Goal: Task Accomplishment & Management: Use online tool/utility

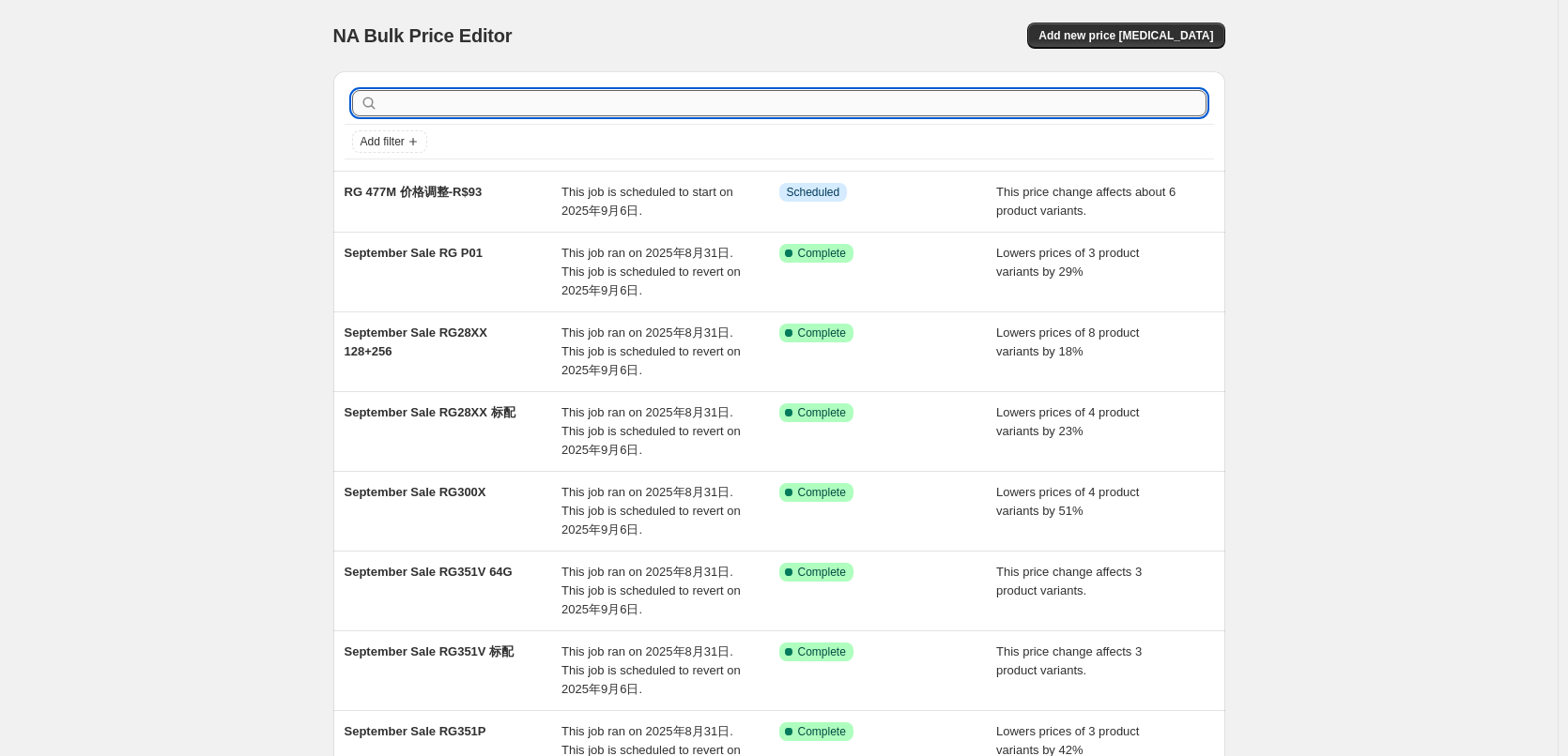
click at [488, 101] on input "text" at bounding box center [794, 103] width 824 height 27
type input "353"
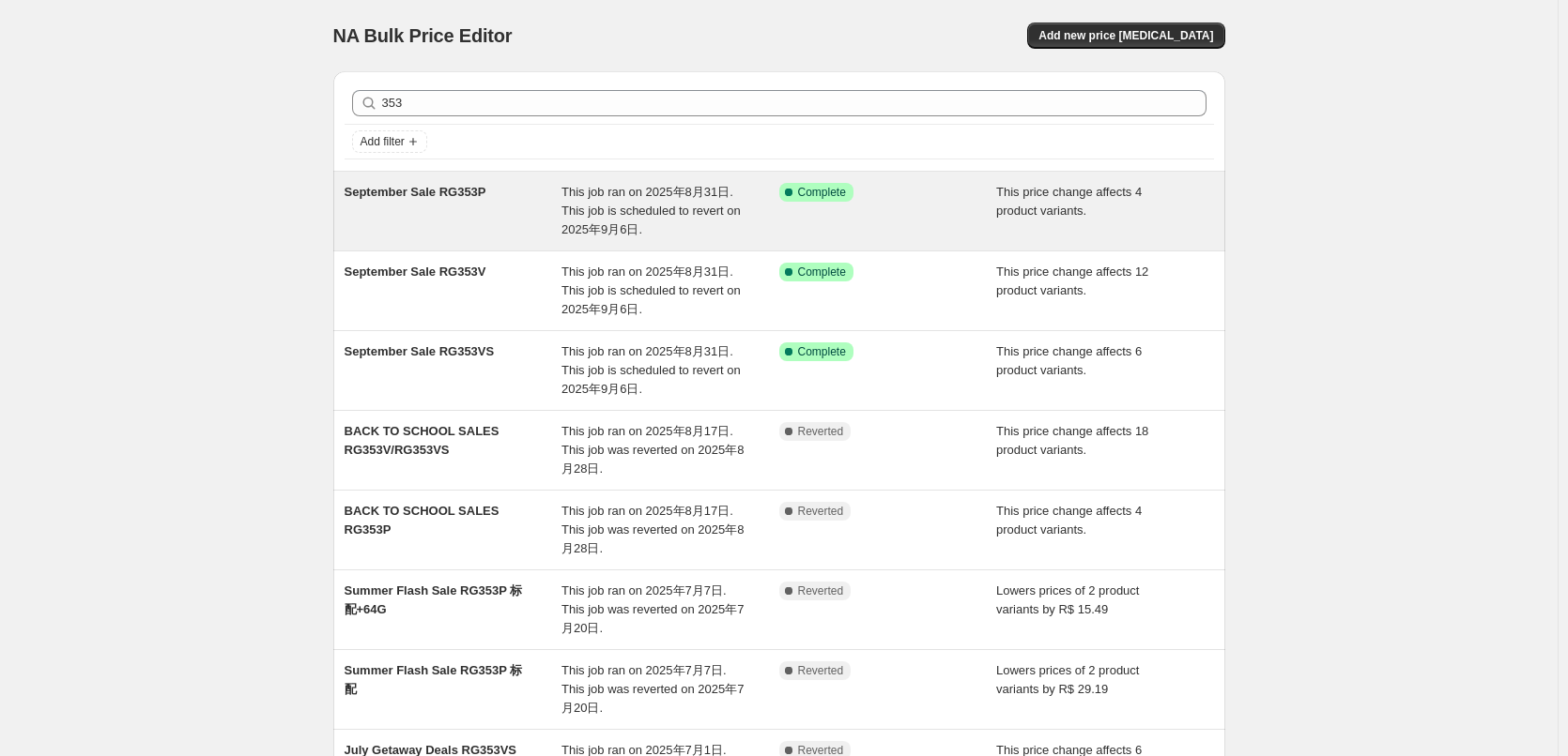
click at [636, 188] on span "This job ran on 2025年8月31日. This job is scheduled to revert on 2025年9月6日." at bounding box center [651, 211] width 179 height 51
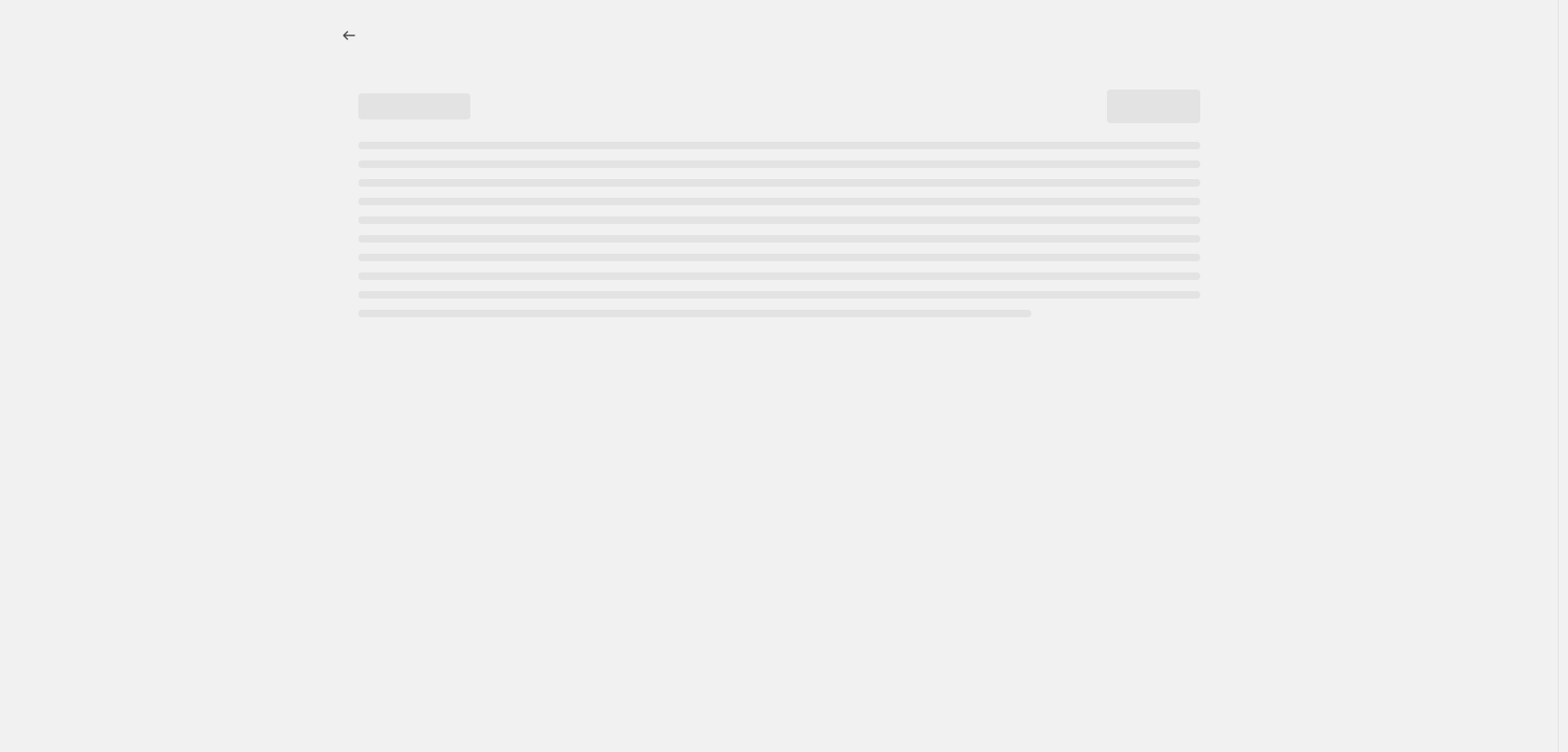
select select "pcap"
select select "no_change"
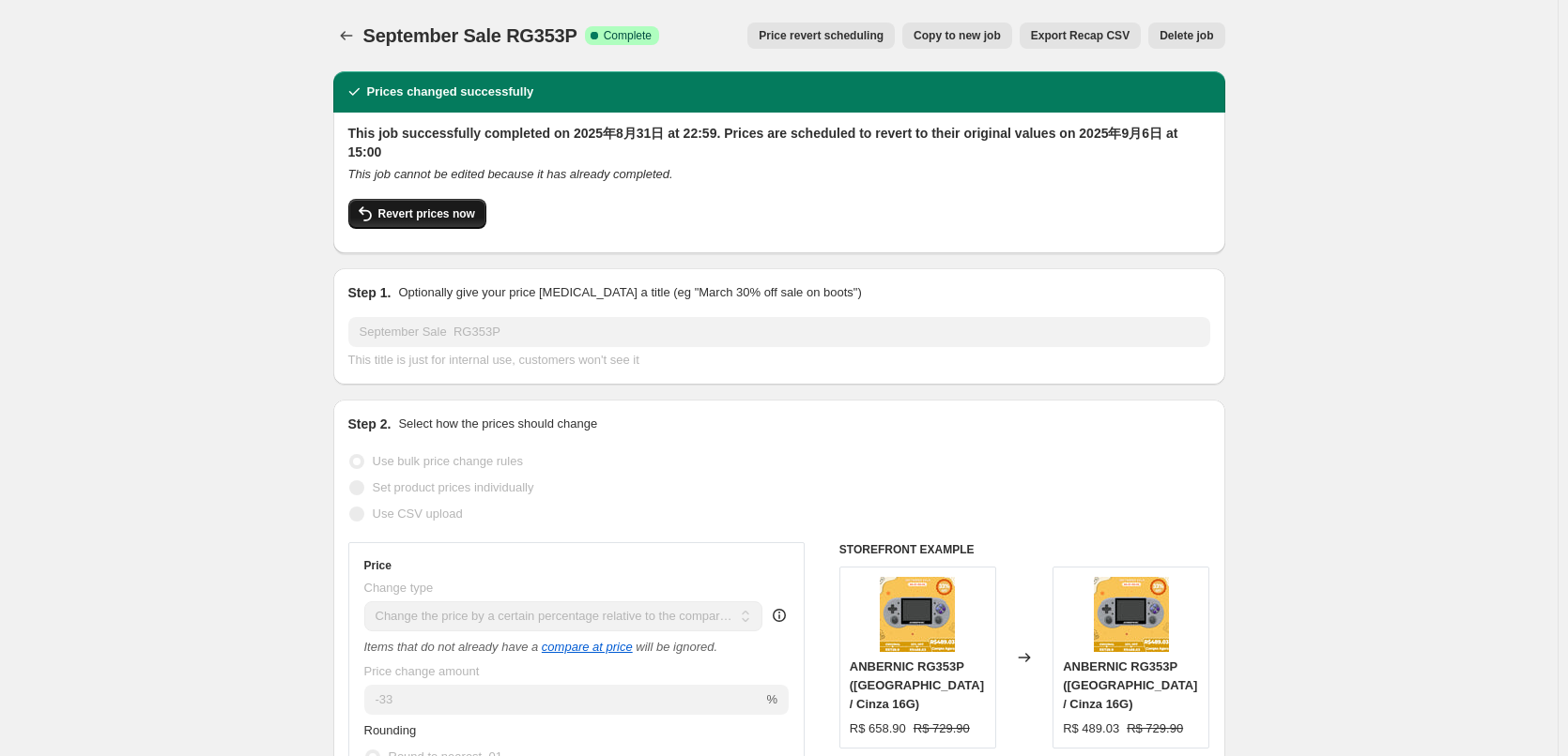
click at [391, 207] on span "Revert prices now" at bounding box center [426, 215] width 96 height 15
checkbox input "false"
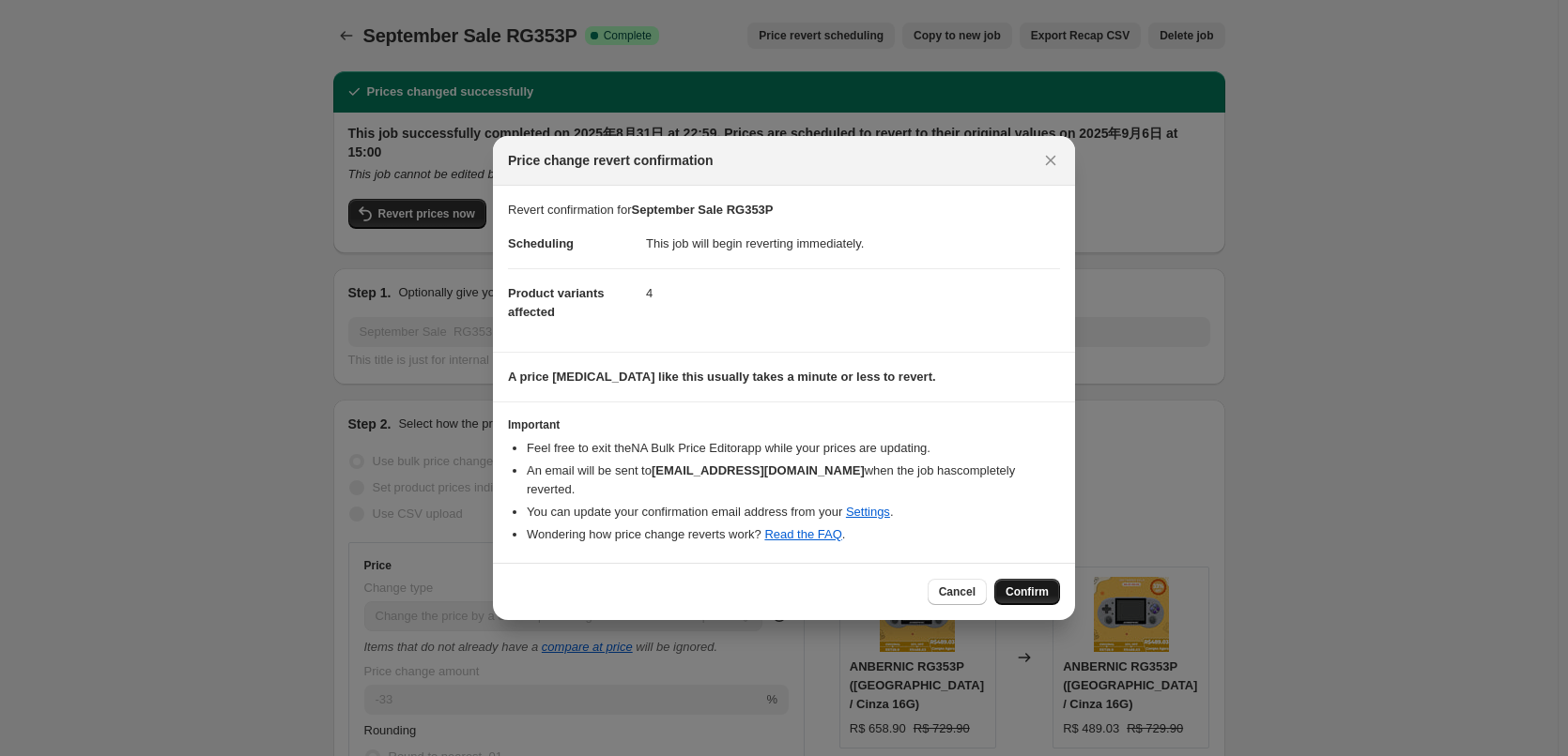
click at [1042, 584] on span "Confirm" at bounding box center [1026, 592] width 43 height 15
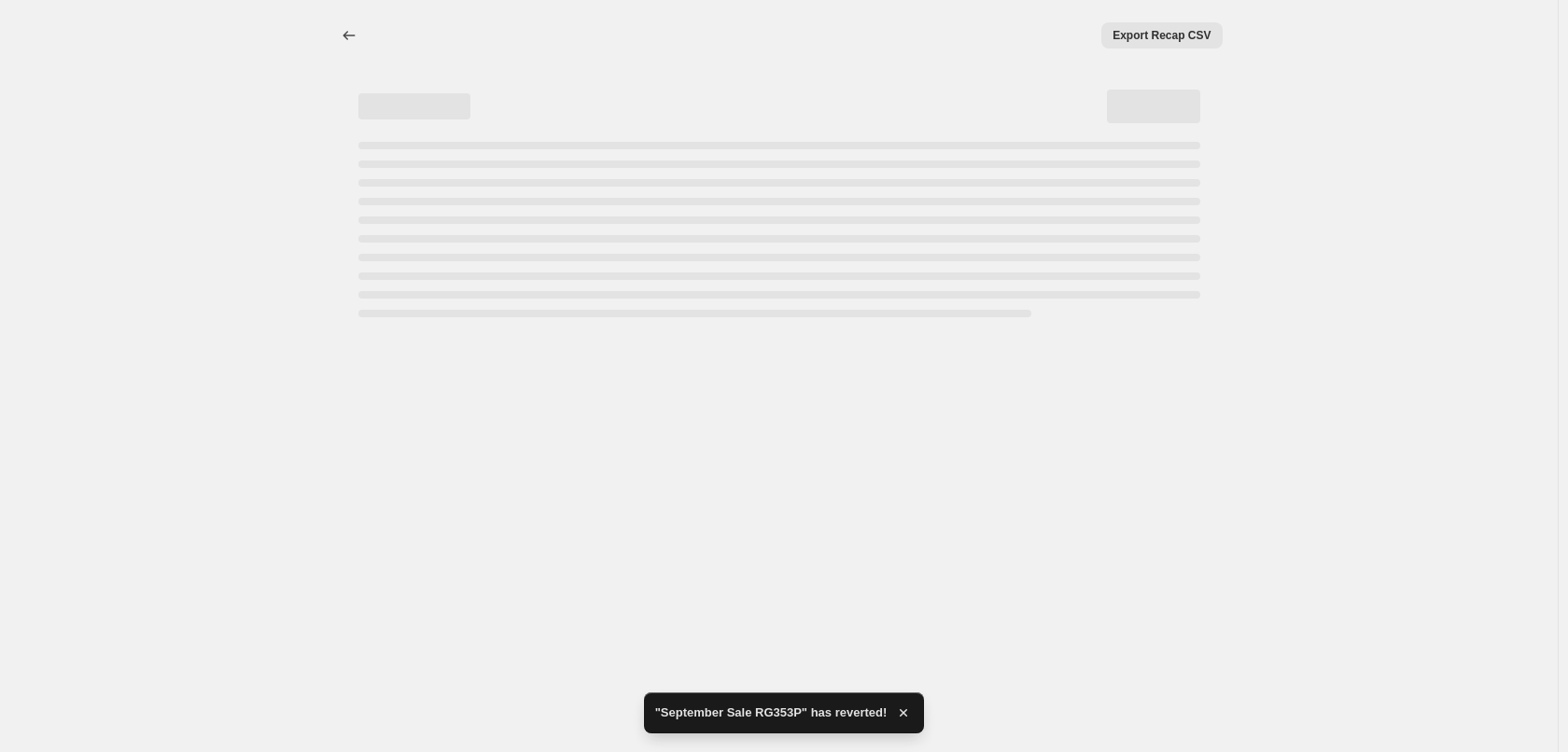
select select "pcap"
select select "no_change"
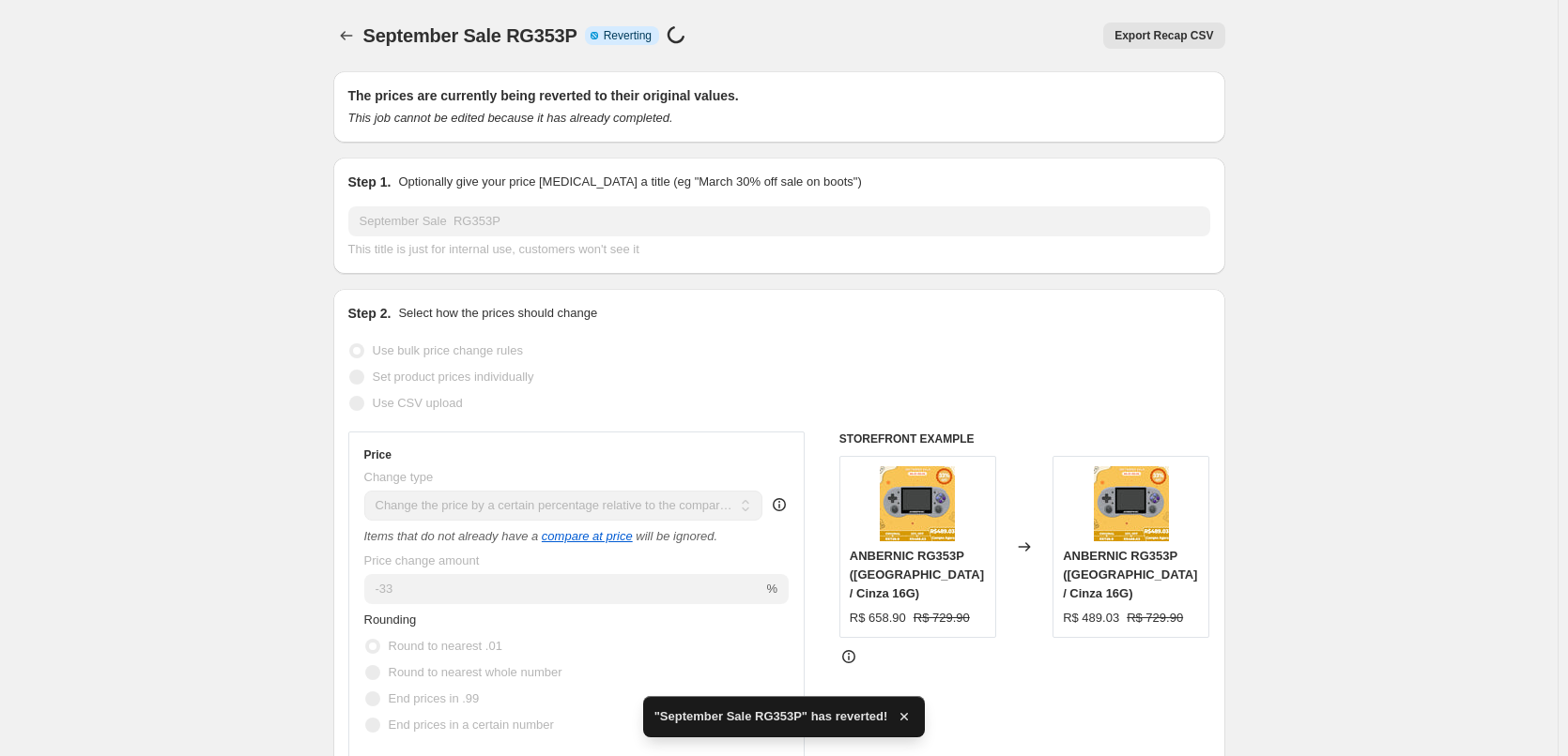
checkbox input "true"
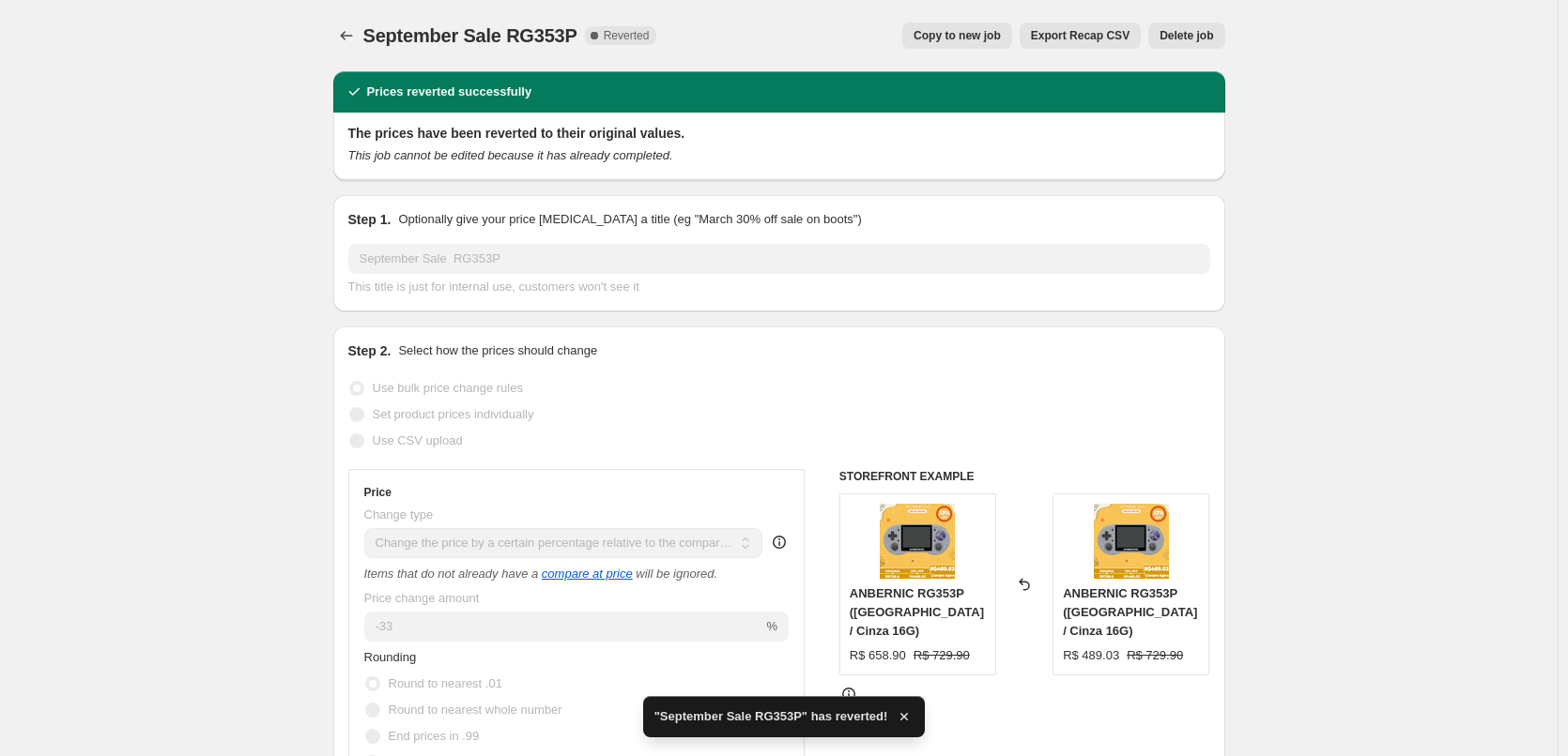
click at [962, 38] on span "Copy to new job" at bounding box center [958, 36] width 88 height 15
select select "pcap"
select select "no_change"
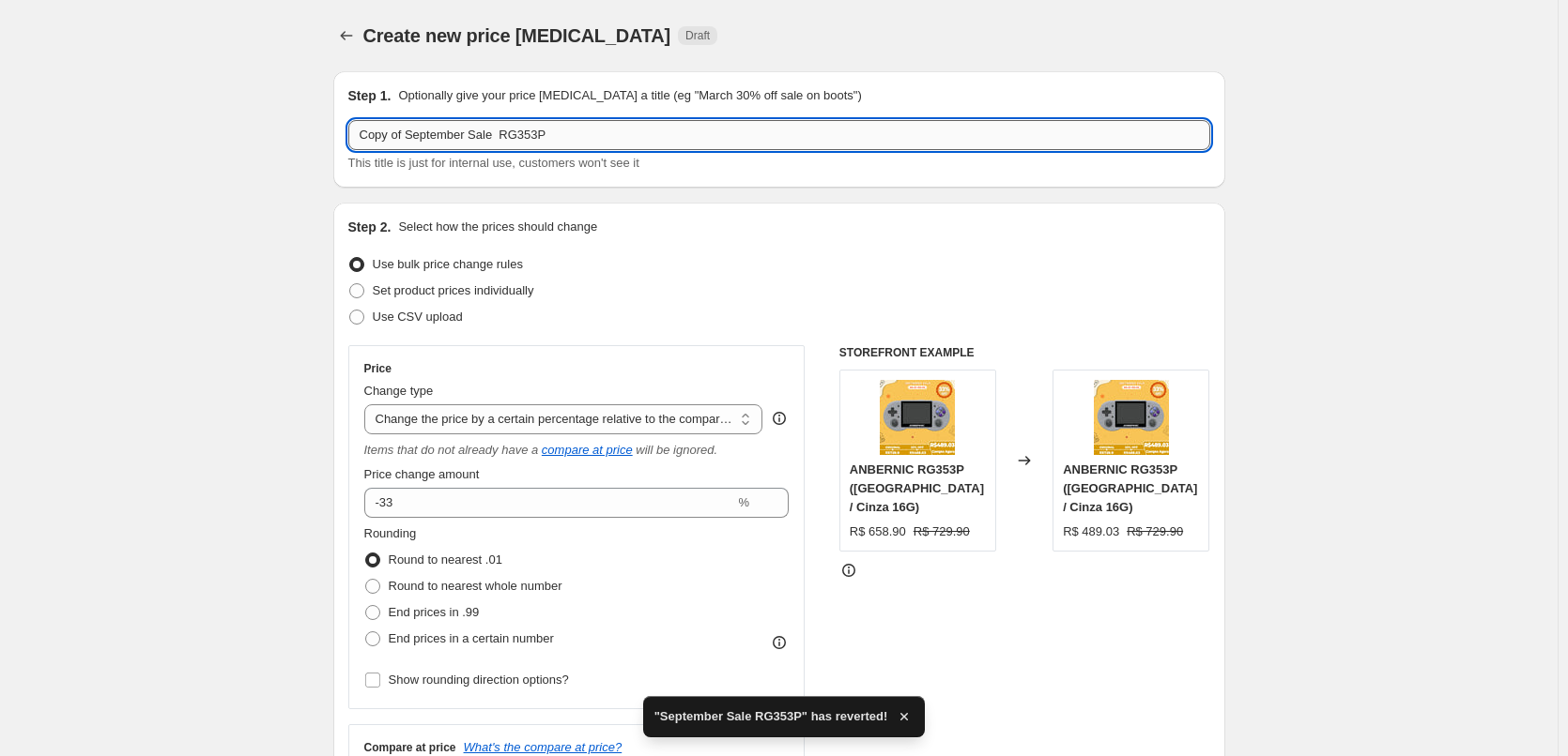
click at [464, 134] on input "Copy of September Sale RG353P" at bounding box center [779, 134] width 862 height 30
drag, startPoint x: 492, startPoint y: 138, endPoint x: 340, endPoint y: 129, distance: 152.3
click at [340, 129] on div "Step 1. Optionally give your price change job a title (eg "March 30% off sale o…" at bounding box center [778, 130] width 892 height 116
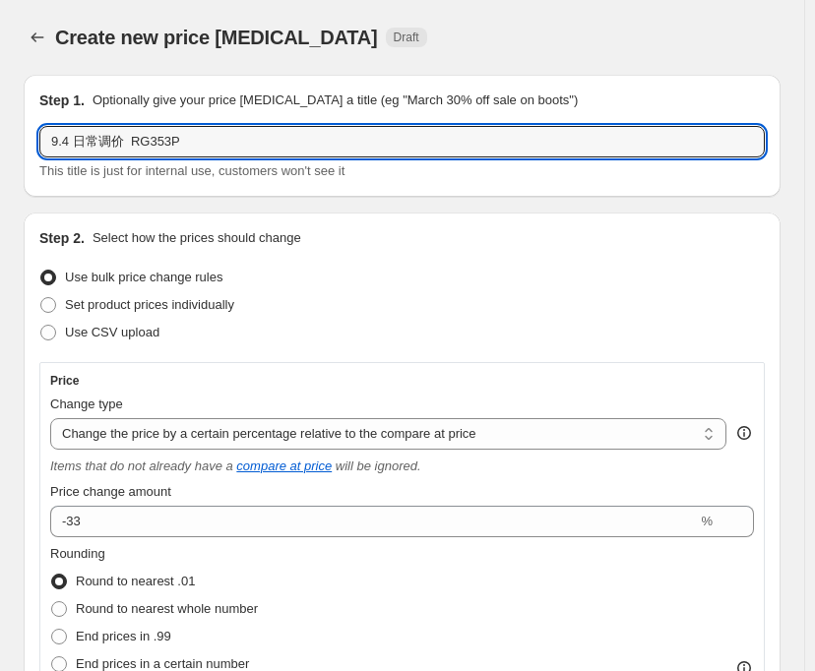
type input "9.4 日常调价 RG353P"
click at [444, 11] on div "Create new price change job. This page is ready Create new price change job Dra…" at bounding box center [402, 37] width 757 height 75
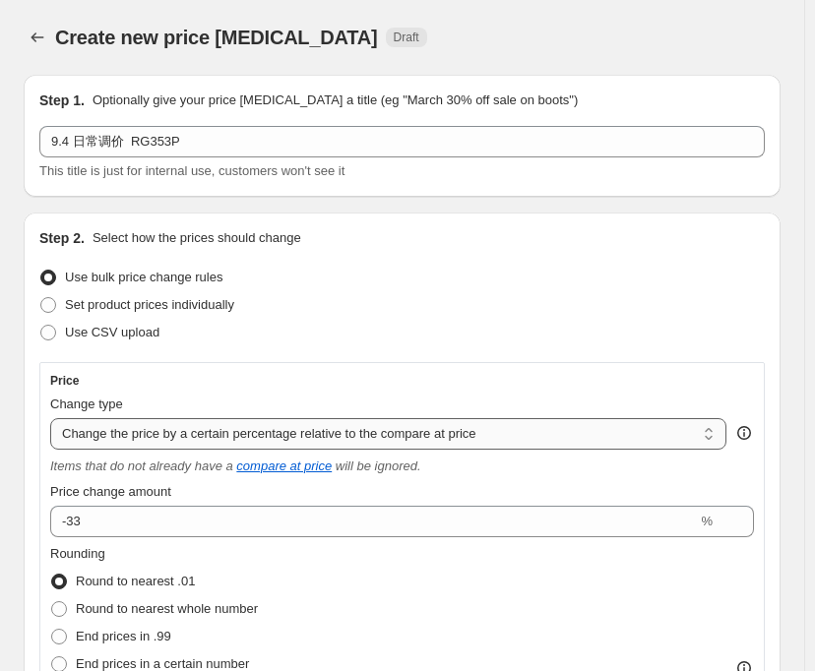
click at [486, 432] on select "Change the price to a certain amount Change the price by a certain amount Chang…" at bounding box center [388, 433] width 676 height 31
select select "bcap"
click at [50, 418] on select "Change the price to a certain amount Change the price by a certain amount Chang…" at bounding box center [388, 433] width 676 height 31
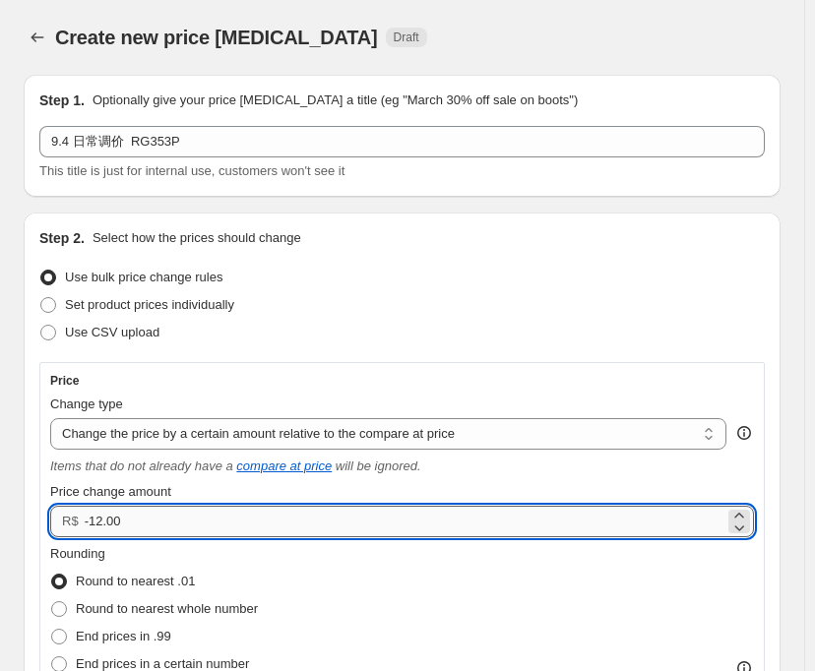
drag, startPoint x: 89, startPoint y: 525, endPoint x: 134, endPoint y: 520, distance: 45.5
click at [134, 520] on input "-12.00" at bounding box center [405, 521] width 640 height 31
type input "-242.00"
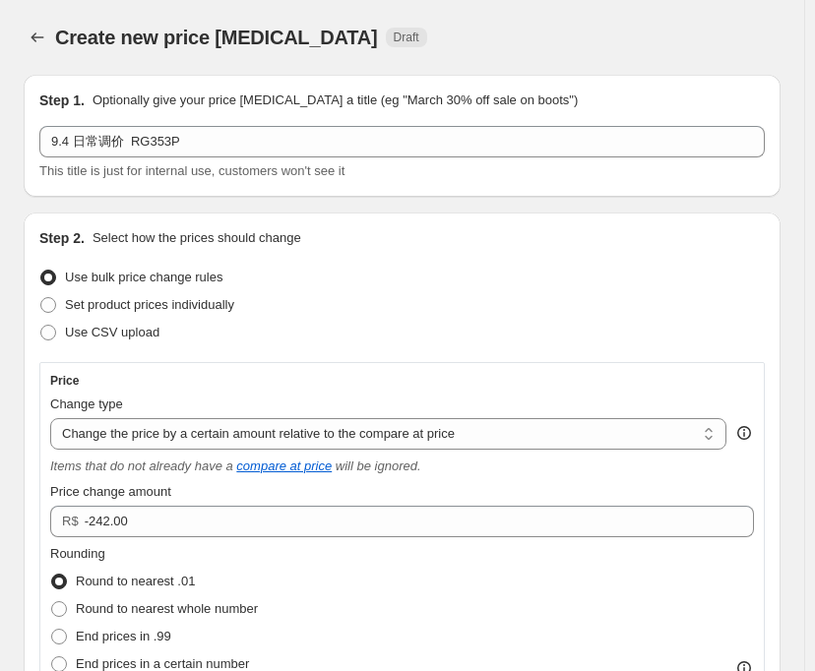
click at [466, 278] on div "Use bulk price change rules" at bounding box center [401, 278] width 725 height 28
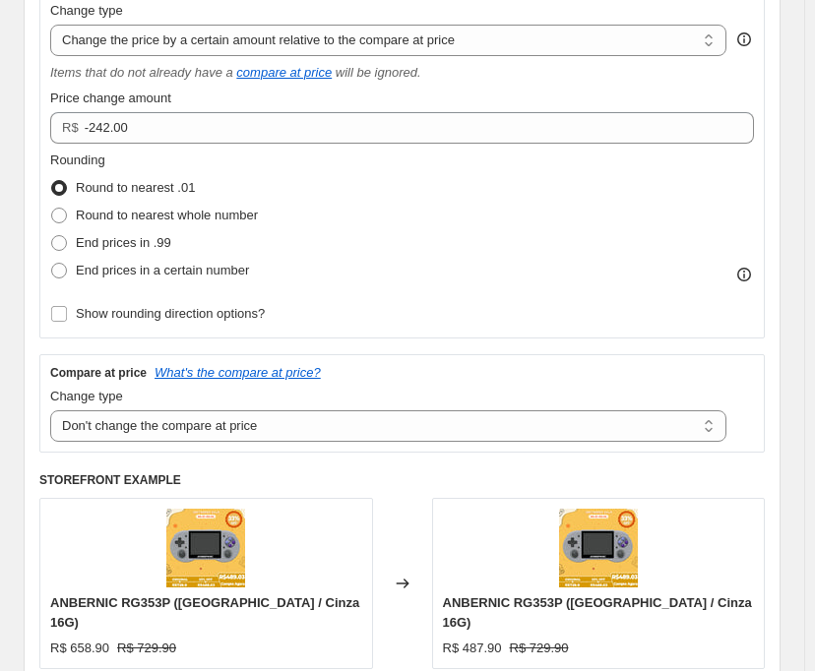
scroll to position [197, 0]
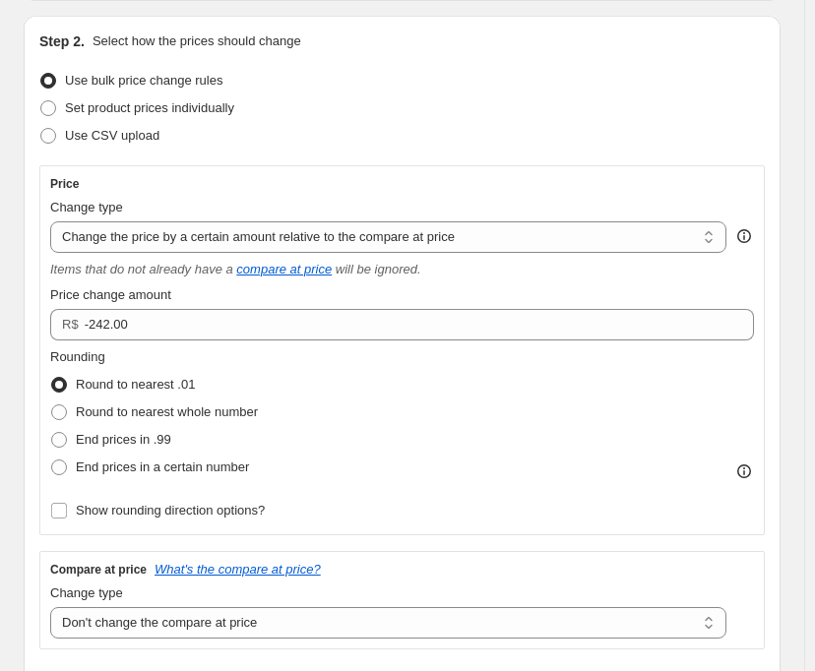
click at [423, 373] on div "Rounding Round to nearest .01 Round to nearest whole number End prices in .99 E…" at bounding box center [402, 414] width 704 height 134
click at [513, 106] on div "Set product prices individually" at bounding box center [401, 108] width 725 height 28
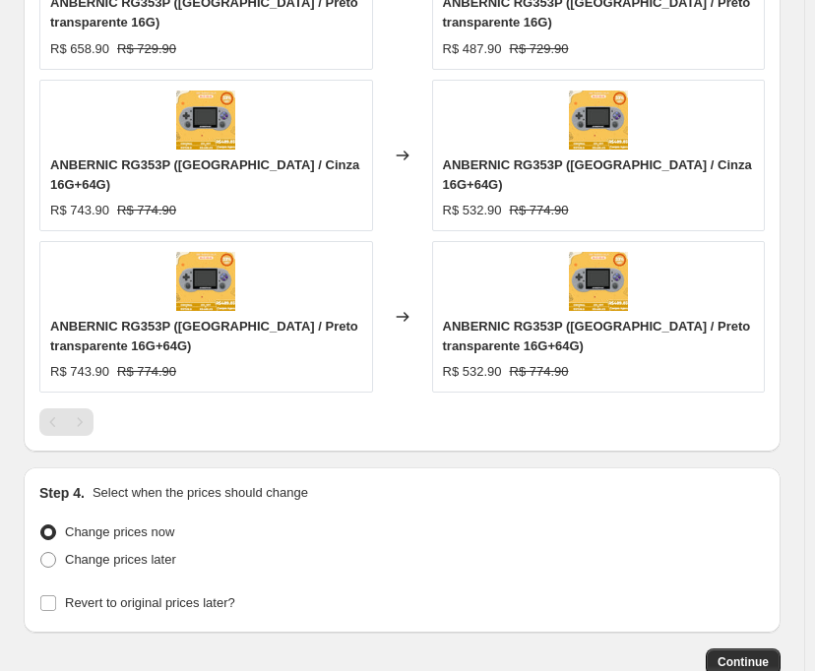
scroll to position [1761, 0]
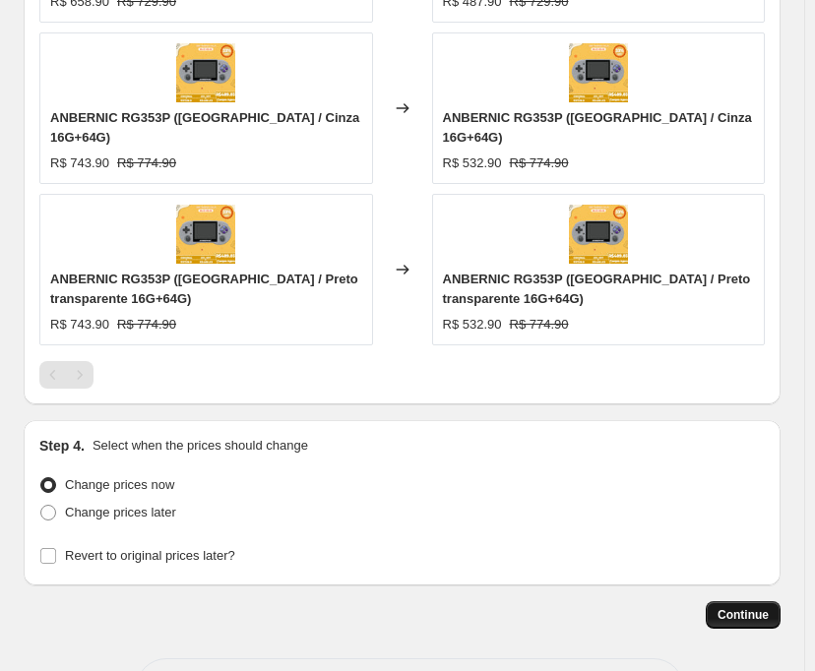
click at [763, 607] on span "Continue" at bounding box center [743, 615] width 51 height 16
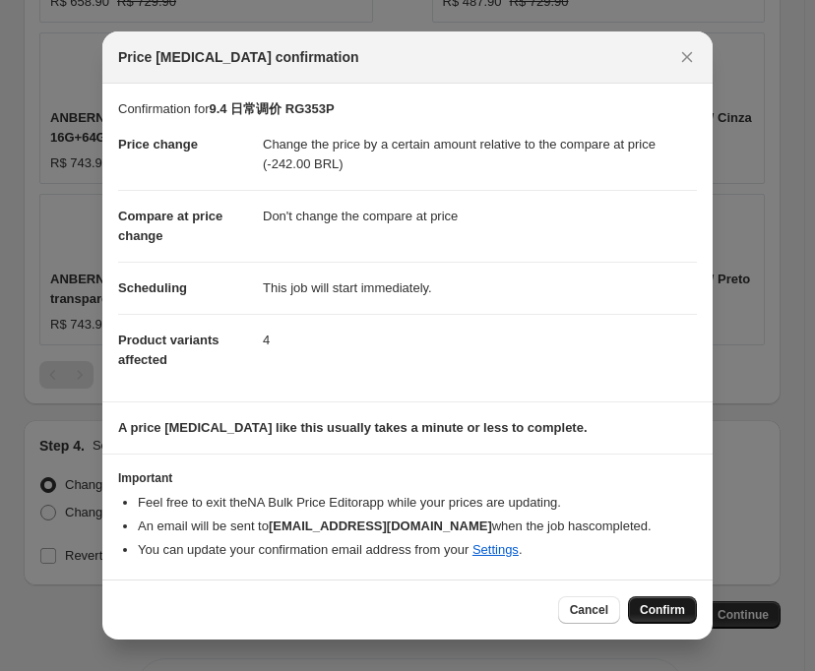
click at [660, 607] on span "Confirm" at bounding box center [662, 610] width 45 height 16
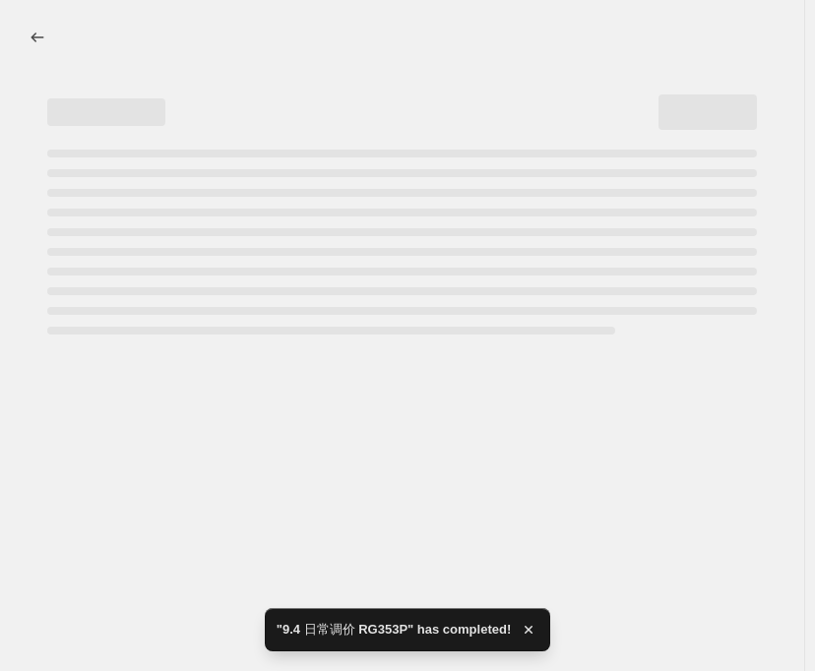
select select "bcap"
select select "no_change"
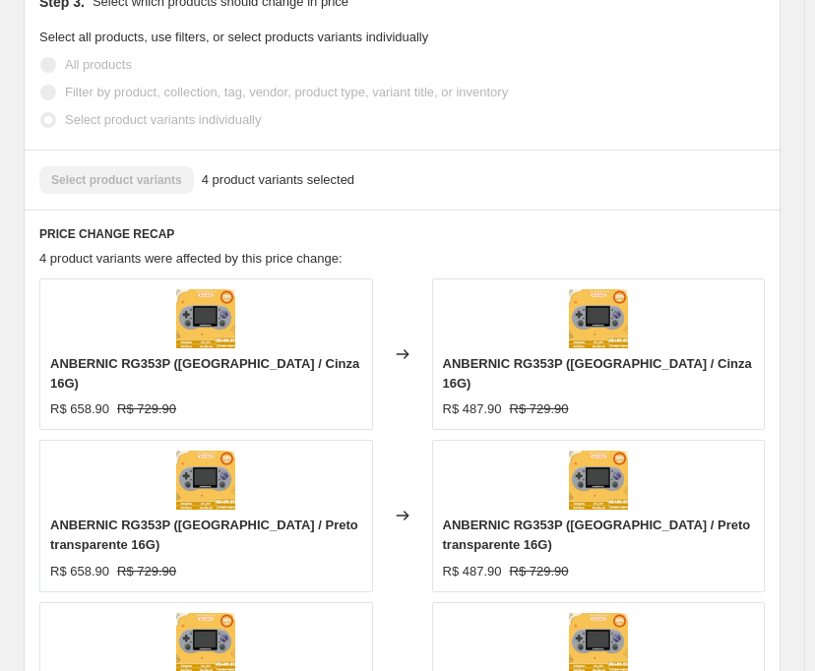
scroll to position [1575, 0]
